Goal: Communication & Community: Answer question/provide support

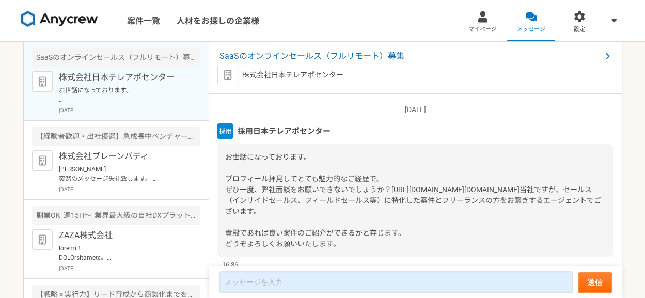
scroll to position [55, 0]
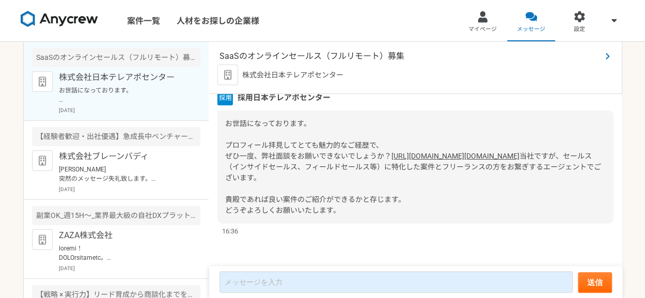
click at [330, 51] on span "SaaSのオンラインセールス（フルリモート）募集" at bounding box center [410, 56] width 382 height 12
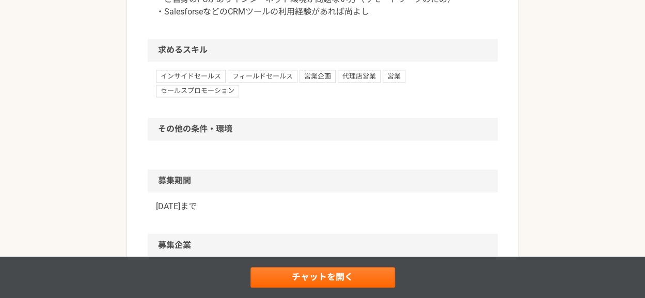
scroll to position [747, 0]
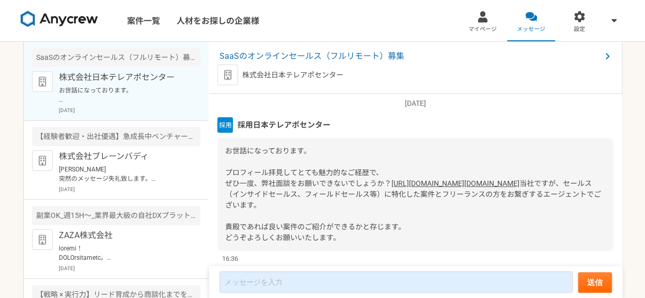
scroll to position [55, 0]
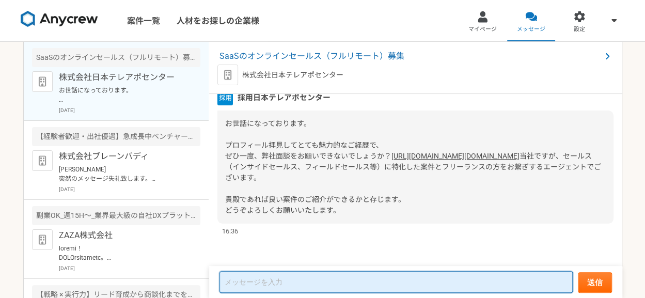
click at [313, 281] on textarea at bounding box center [395, 282] width 353 height 22
type textarea "m"
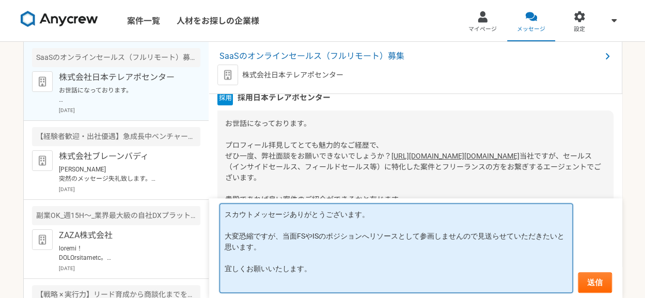
scroll to position [0, 0]
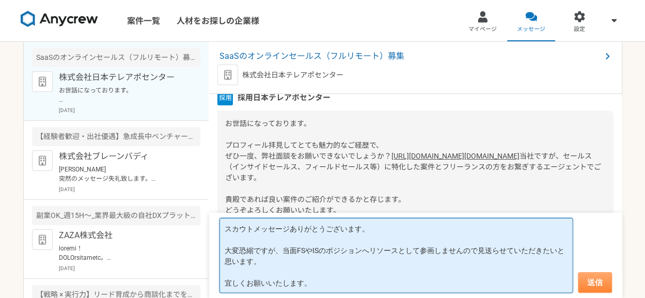
type textarea "スカウトメッセージありがとうございます。 大変恐縮ですが、当面FSやISのポジションへリソースとして参画しませんので見送らせていただきたいと思います。 宜しく…"
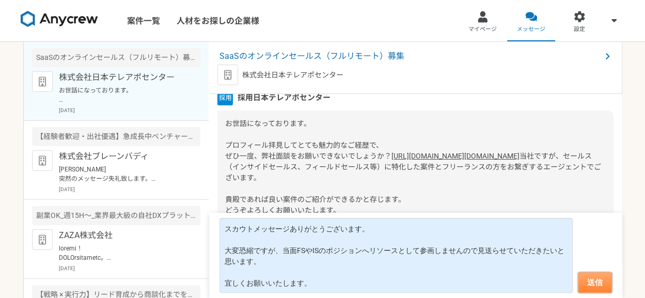
click at [588, 285] on button "送信" at bounding box center [595, 282] width 34 height 21
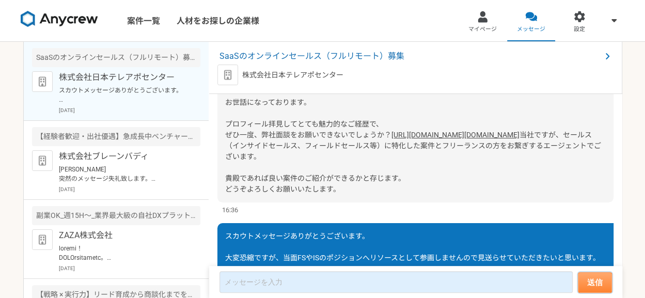
scroll to position [156, 0]
